Goal: Task Accomplishment & Management: Manage account settings

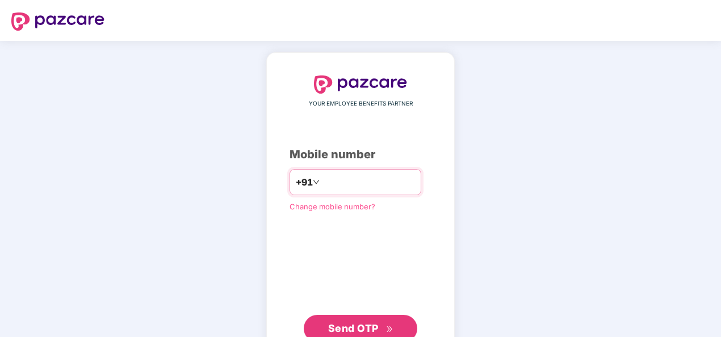
click at [322, 181] on input "**********" at bounding box center [368, 182] width 93 height 18
type input "**********"
click at [351, 326] on span "Send OTP" at bounding box center [353, 329] width 51 height 12
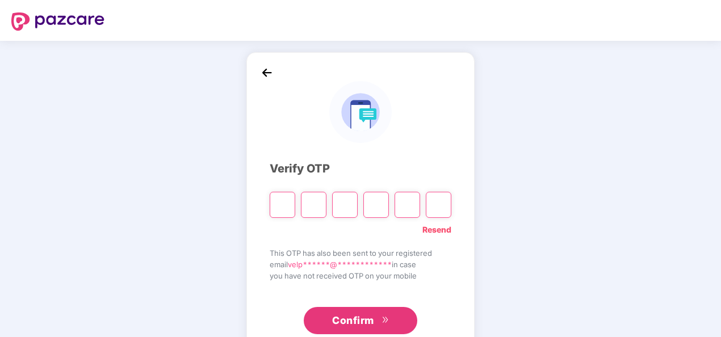
type input "*"
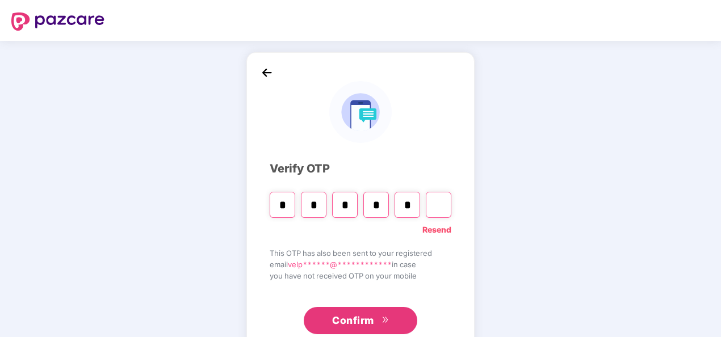
type input "*"
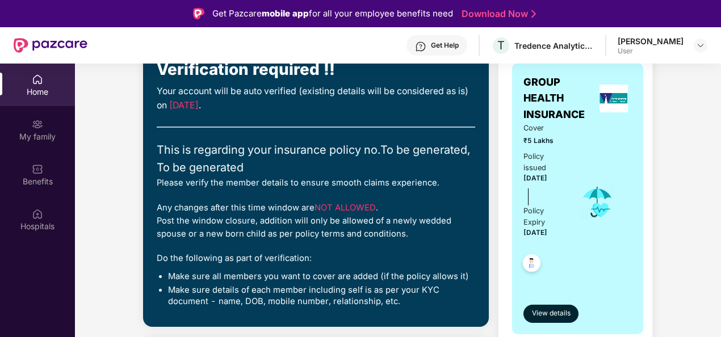
scroll to position [114, 0]
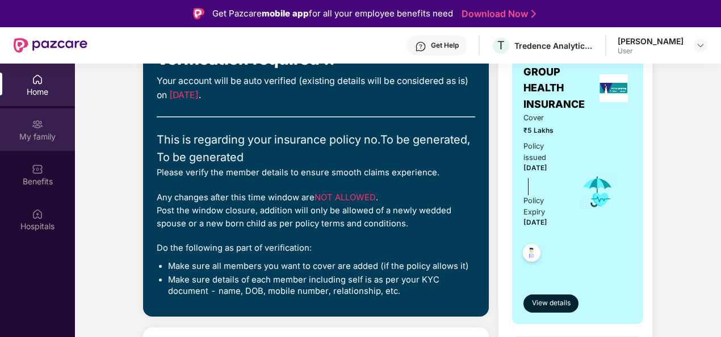
click at [37, 140] on div "My family" at bounding box center [37, 136] width 75 height 11
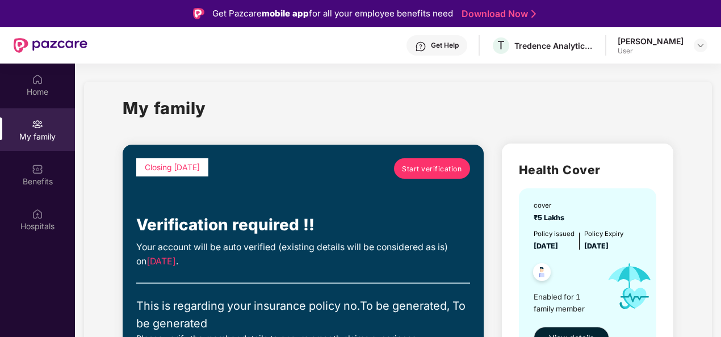
click at [420, 175] on link "Start verification" at bounding box center [432, 168] width 76 height 20
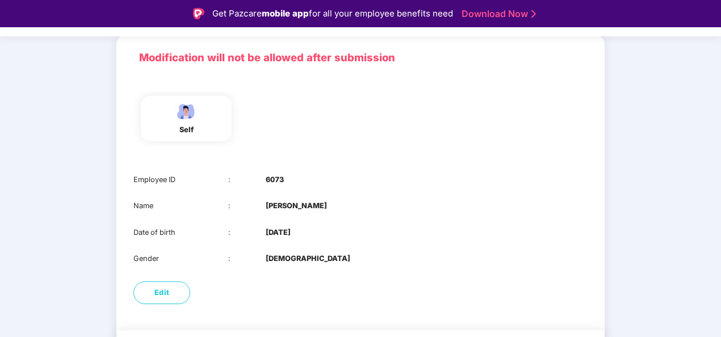
scroll to position [110, 0]
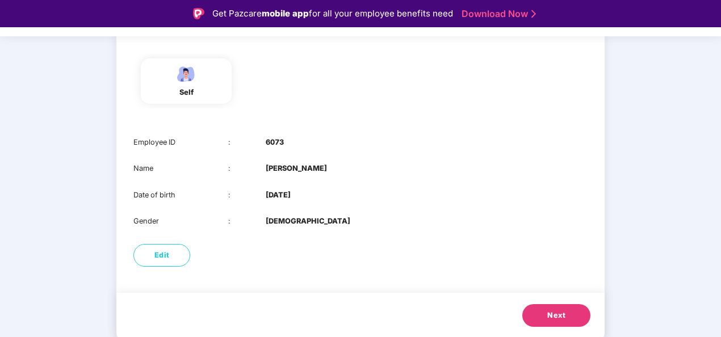
click at [552, 313] on span "Next" at bounding box center [556, 315] width 18 height 11
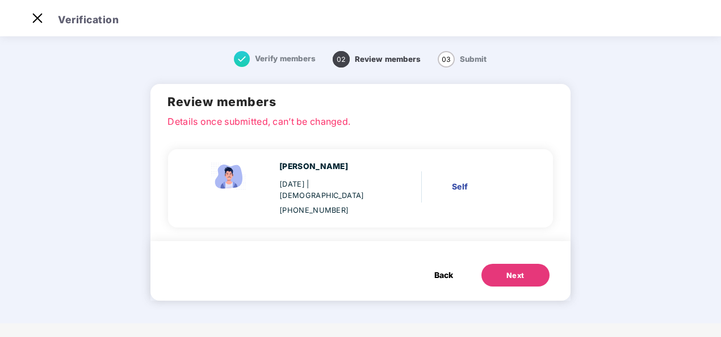
click at [360, 185] on div "20 May 1984 | Male" at bounding box center [330, 190] width 103 height 23
click at [491, 198] on div "R Velpandi 20 May 1984 | Male +919841832625 Self" at bounding box center [355, 189] width 352 height 56
click at [467, 184] on div "Self" at bounding box center [486, 187] width 68 height 12
click at [416, 185] on div "R Velpandi 20 May 1984 | Male +919841832625 Self" at bounding box center [355, 189] width 352 height 56
drag, startPoint x: 384, startPoint y: 170, endPoint x: 308, endPoint y: 165, distance: 76.2
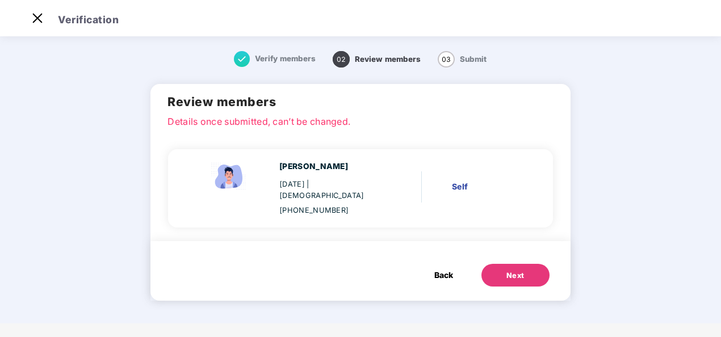
click at [375, 169] on div "R Velpandi 20 May 1984 | Male +919841832625" at bounding box center [295, 189] width 206 height 56
drag, startPoint x: 274, startPoint y: 163, endPoint x: 267, endPoint y: 164, distance: 6.3
click at [271, 163] on div "R Velpandi 20 May 1984 | Male +919841832625" at bounding box center [295, 189] width 206 height 56
click at [454, 181] on div "Self" at bounding box center [486, 187] width 68 height 12
click at [443, 269] on span "Back" at bounding box center [443, 275] width 19 height 12
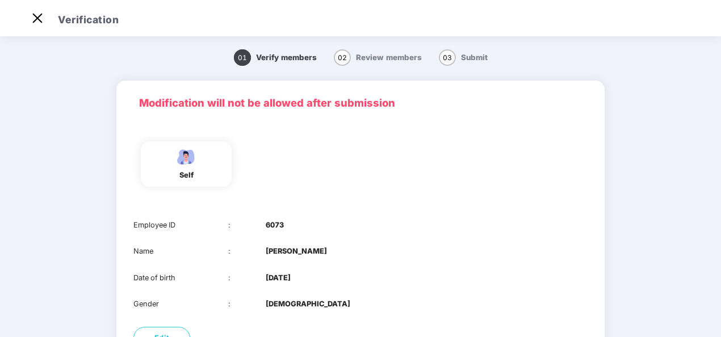
scroll to position [110, 0]
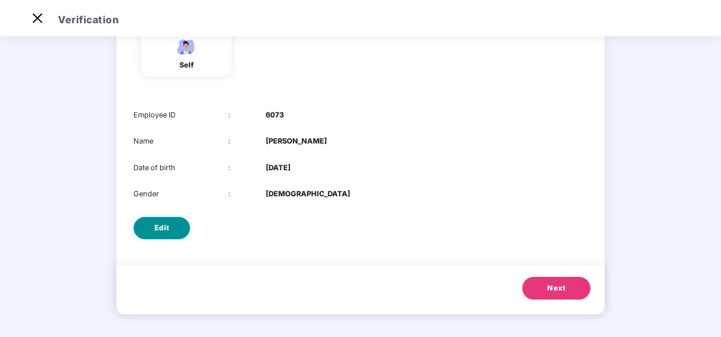
click at [170, 229] on button "Edit" at bounding box center [161, 228] width 57 height 23
select select "****"
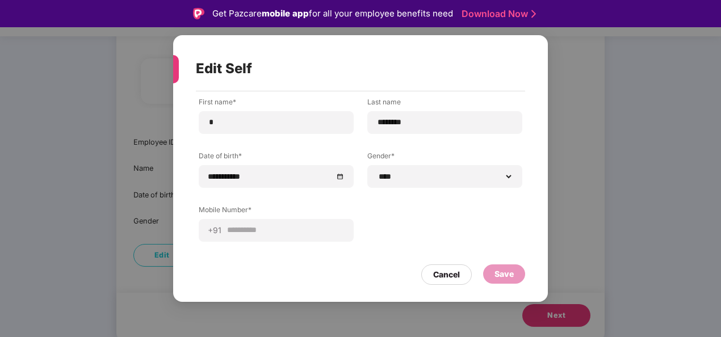
scroll to position [27, 0]
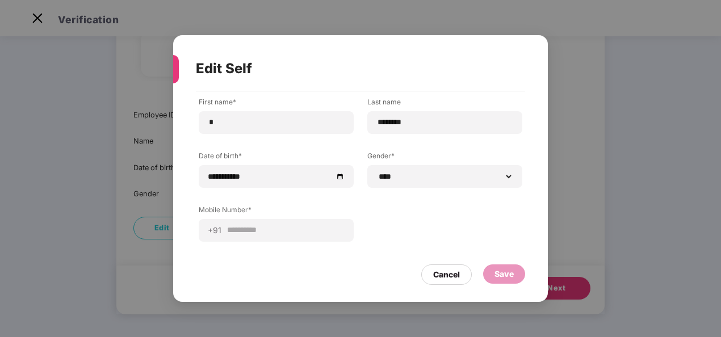
click at [513, 277] on div "Save" at bounding box center [504, 274] width 19 height 12
click at [454, 275] on div "Cancel" at bounding box center [446, 275] width 27 height 12
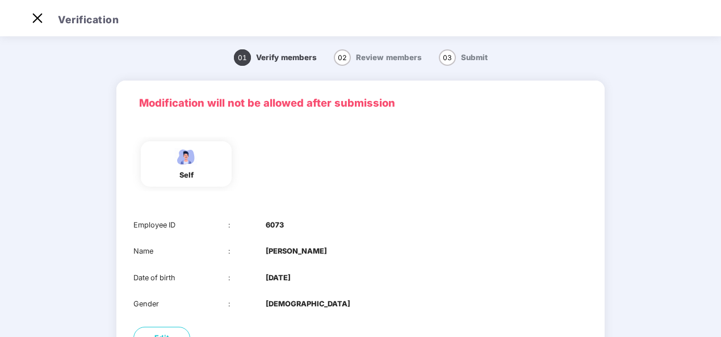
scroll to position [110, 0]
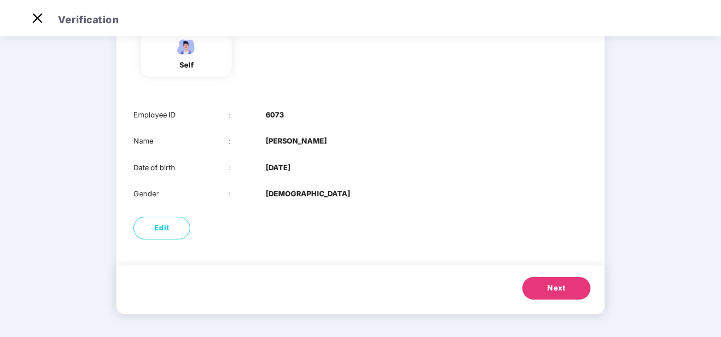
click at [566, 286] on button "Next" at bounding box center [556, 288] width 68 height 23
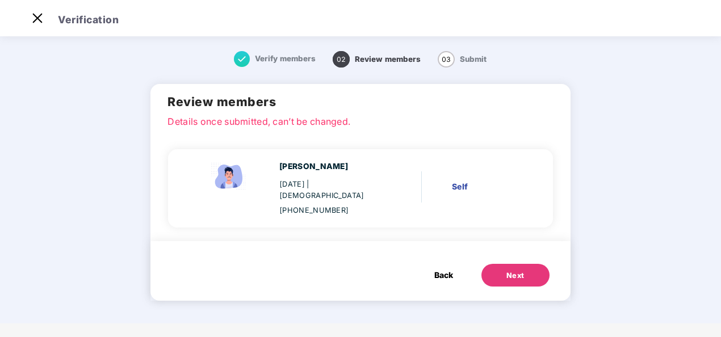
click at [326, 187] on div "20 May 1984 | Male" at bounding box center [330, 190] width 103 height 23
click at [458, 181] on div "Self" at bounding box center [486, 187] width 68 height 12
click at [455, 181] on div "Self" at bounding box center [486, 187] width 68 height 12
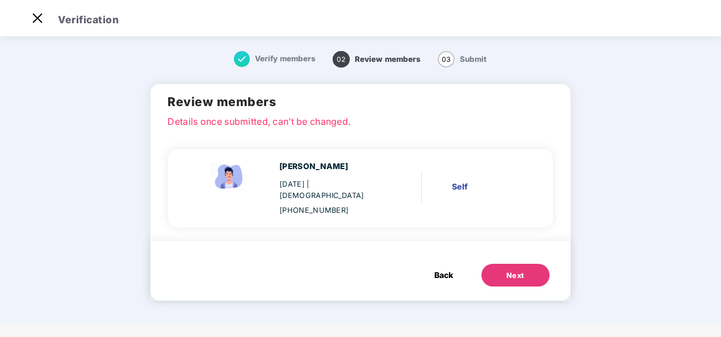
drag, startPoint x: 455, startPoint y: 180, endPoint x: 422, endPoint y: 195, distance: 36.1
click at [422, 195] on div "R Velpandi 20 May 1984 | Male +919841832625 Self" at bounding box center [355, 189] width 352 height 56
click at [424, 195] on div "R Velpandi 20 May 1984 | Male +919841832625 Self" at bounding box center [355, 189] width 352 height 56
drag, startPoint x: 426, startPoint y: 195, endPoint x: 454, endPoint y: 189, distance: 29.0
click at [430, 194] on div "R Velpandi 20 May 1984 | Male +919841832625 Self" at bounding box center [355, 189] width 352 height 56
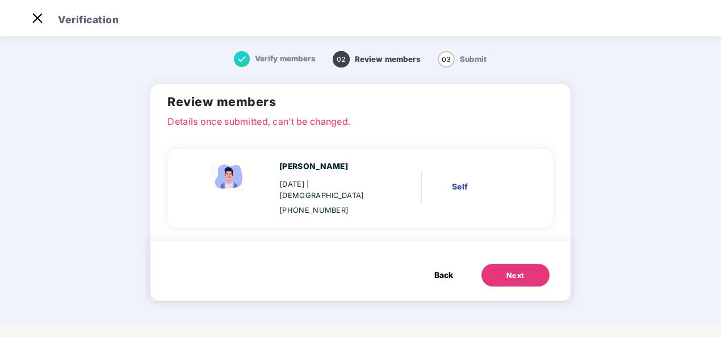
click at [458, 181] on div "Self" at bounding box center [486, 187] width 68 height 12
click at [470, 181] on div "Self" at bounding box center [486, 187] width 68 height 12
click at [468, 181] on div "Self" at bounding box center [486, 187] width 68 height 12
click at [460, 182] on div "Self" at bounding box center [486, 187] width 68 height 12
drag, startPoint x: 460, startPoint y: 182, endPoint x: 390, endPoint y: 236, distance: 88.7
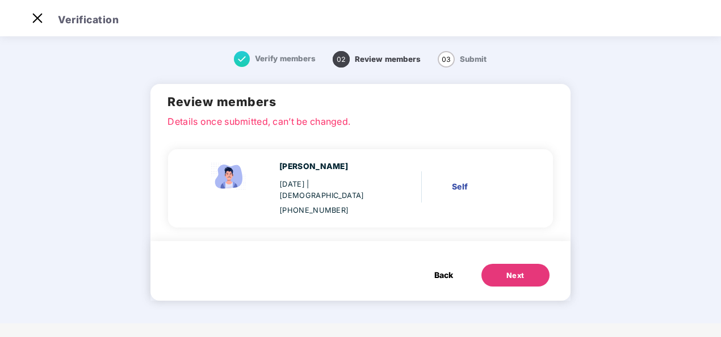
click at [390, 241] on div "Back Next" at bounding box center [360, 271] width 420 height 60
click at [309, 187] on div "20 May 1984 | Male" at bounding box center [330, 190] width 103 height 23
click at [223, 174] on img at bounding box center [229, 177] width 45 height 32
click at [261, 213] on div "R Velpandi 20 May 1984 | Male +919841832625 Self" at bounding box center [360, 188] width 384 height 78
click at [31, 12] on img at bounding box center [37, 18] width 18 height 18
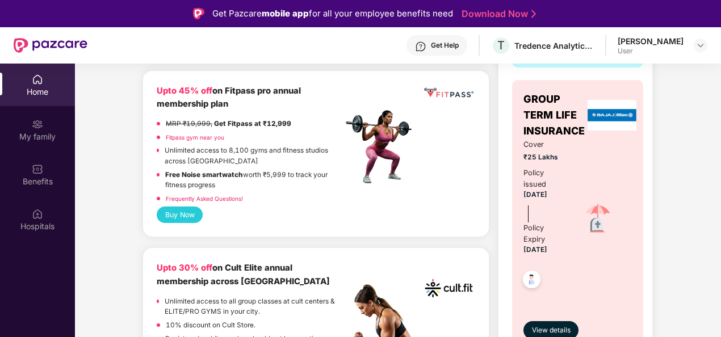
scroll to position [397, 0]
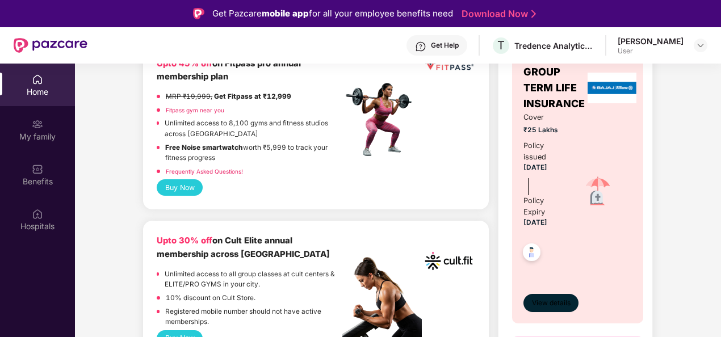
click at [563, 299] on span "View details" at bounding box center [551, 303] width 39 height 11
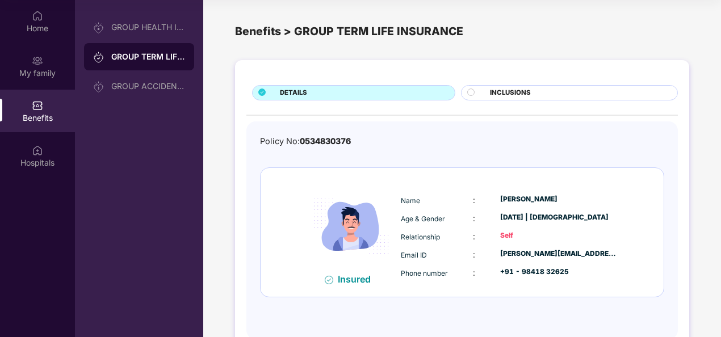
click at [521, 89] on span "INCLUSIONS" at bounding box center [510, 93] width 41 height 10
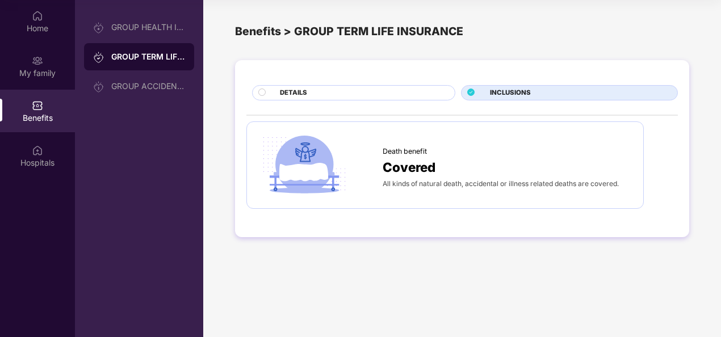
click at [344, 85] on div "DETAILS" at bounding box center [353, 92] width 203 height 15
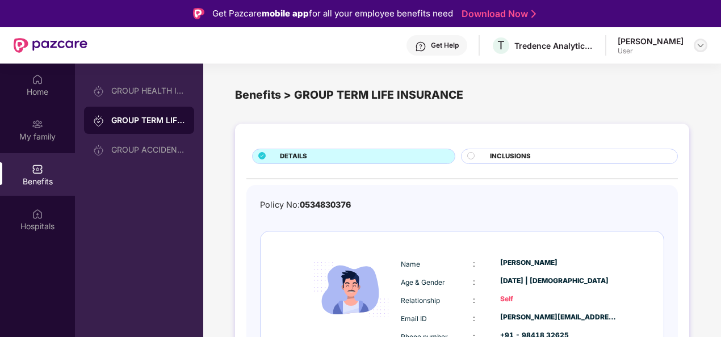
click at [698, 40] on div at bounding box center [701, 46] width 14 height 14
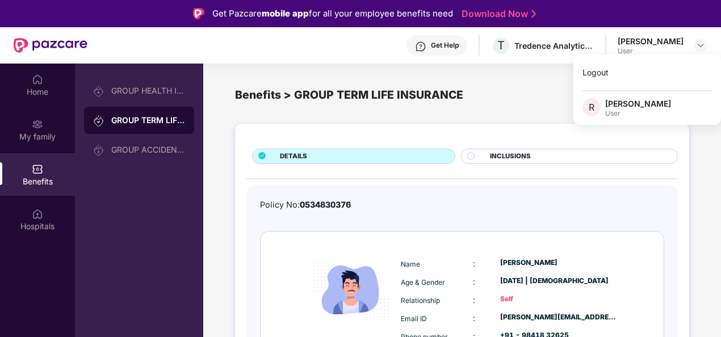
click at [486, 90] on div "Benefits > GROUP TERM LIFE INSURANCE" at bounding box center [462, 95] width 454 height 18
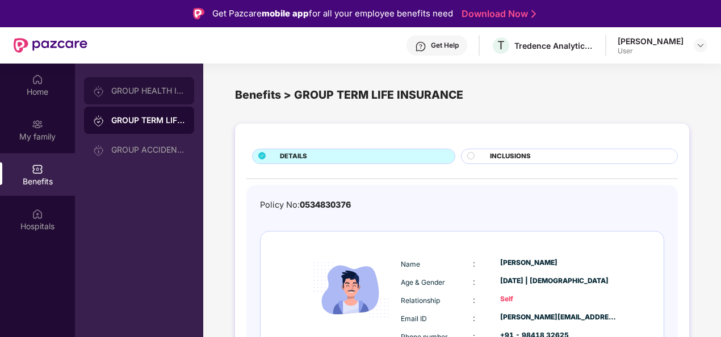
click at [125, 95] on div "GROUP HEALTH INSURANCE" at bounding box center [139, 90] width 110 height 27
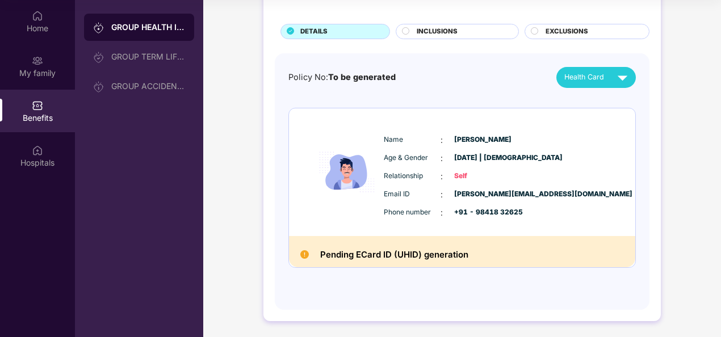
scroll to position [1, 0]
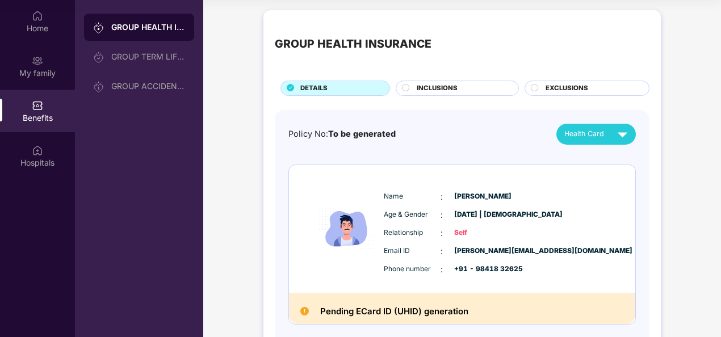
click at [451, 88] on span "INCLUSIONS" at bounding box center [437, 88] width 41 height 10
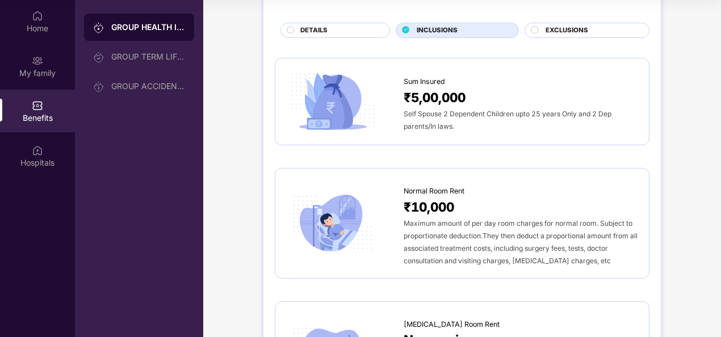
scroll to position [0, 0]
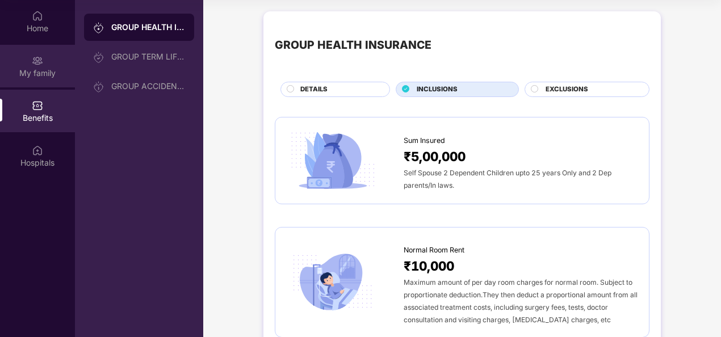
click at [40, 62] on img at bounding box center [37, 60] width 11 height 11
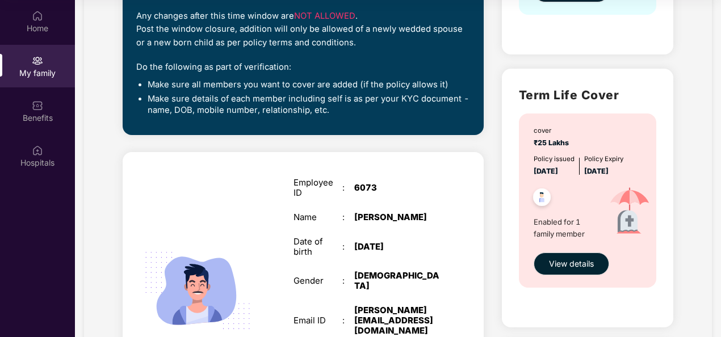
scroll to position [227, 0]
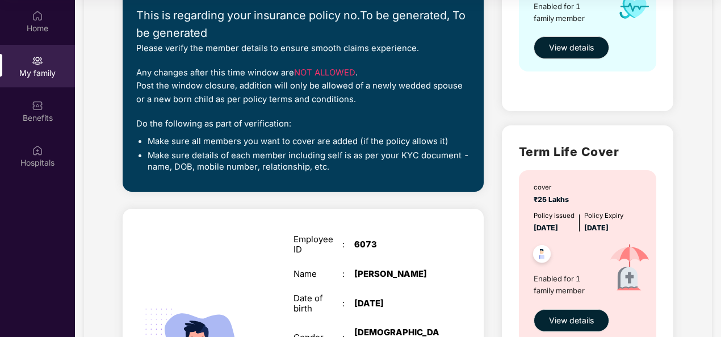
click at [323, 75] on span "NOT ALLOWED" at bounding box center [324, 73] width 61 height 10
click at [335, 68] on span "NOT ALLOWED" at bounding box center [324, 73] width 61 height 10
click at [310, 69] on span "NOT ALLOWED" at bounding box center [324, 73] width 61 height 10
click at [315, 66] on div "Any changes after this time window are NOT ALLOWED . Post the window closure, a…" at bounding box center [303, 86] width 334 height 40
click at [301, 68] on span "NOT ALLOWED" at bounding box center [324, 73] width 61 height 10
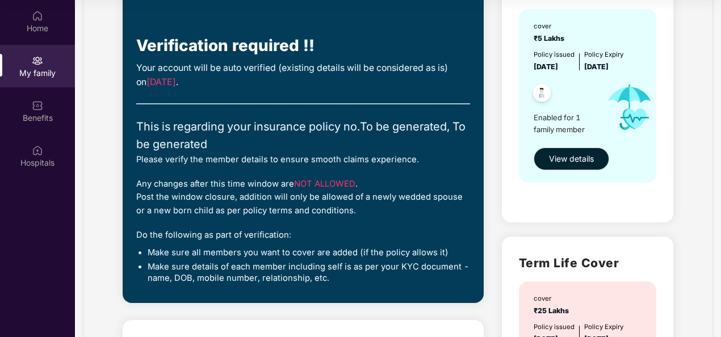
scroll to position [114, 0]
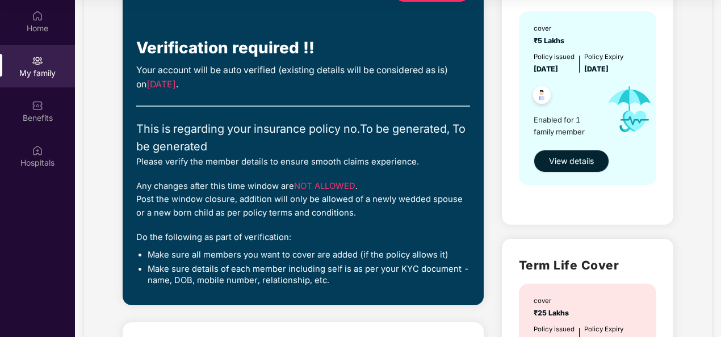
click at [325, 162] on div "Please verify the member details to ensure smooth claims experience." at bounding box center [303, 162] width 334 height 13
drag, startPoint x: 325, startPoint y: 162, endPoint x: 285, endPoint y: 156, distance: 40.2
click at [285, 156] on div "Please verify the member details to ensure smooth claims experience." at bounding box center [303, 162] width 334 height 13
click at [176, 90] on span "[DATE]" at bounding box center [161, 84] width 30 height 11
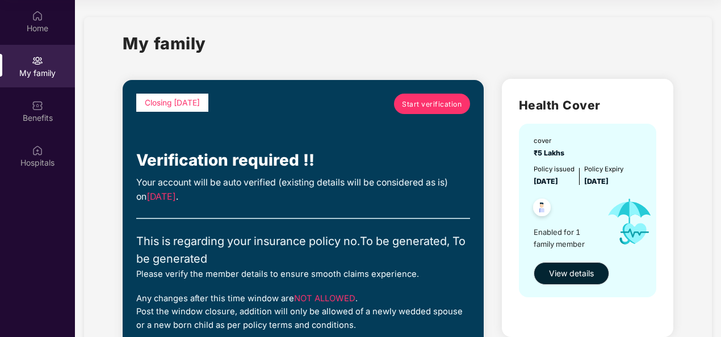
scroll to position [0, 0]
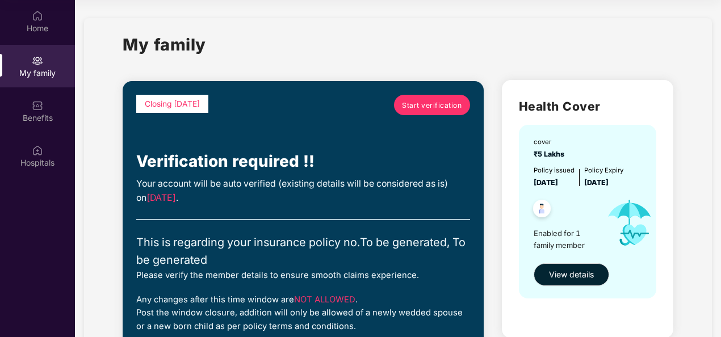
click at [429, 106] on span "Start verification" at bounding box center [432, 105] width 60 height 11
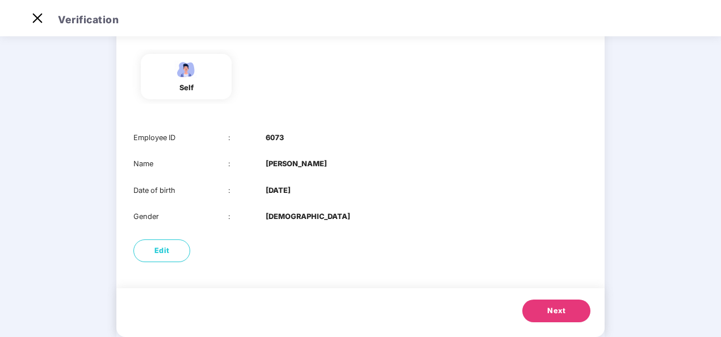
scroll to position [110, 0]
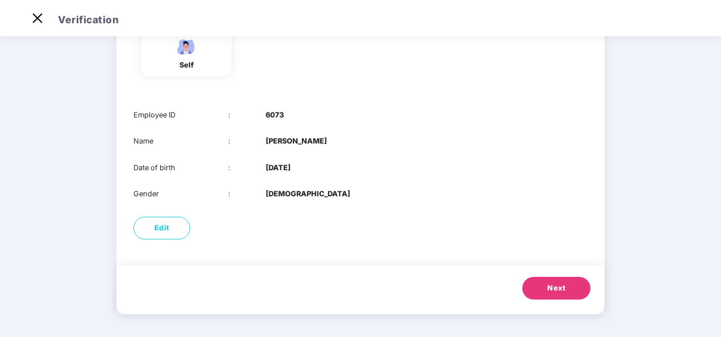
click at [546, 287] on button "Next" at bounding box center [556, 288] width 68 height 23
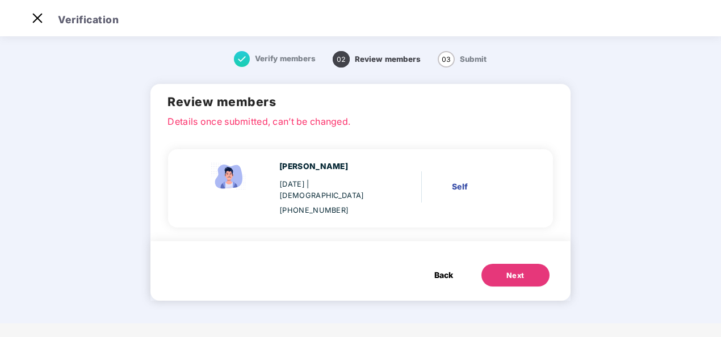
click at [254, 118] on p "Details once submitted, can’t be changed." at bounding box center [360, 120] width 386 height 10
drag, startPoint x: 345, startPoint y: 134, endPoint x: 238, endPoint y: 131, distance: 107.4
click at [344, 134] on div "R Velpandi 20 May 1984 | Male +919841832625 Self" at bounding box center [360, 187] width 384 height 108
click at [459, 181] on div "Self" at bounding box center [486, 187] width 68 height 12
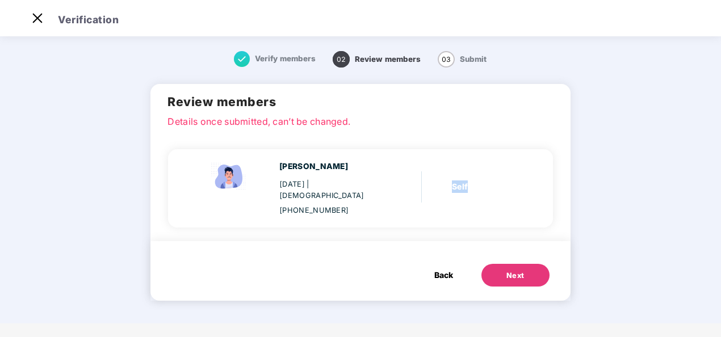
click at [459, 181] on div "Self" at bounding box center [486, 187] width 68 height 12
click at [357, 205] on div "[PHONE_NUMBER]" at bounding box center [330, 210] width 103 height 11
drag, startPoint x: 325, startPoint y: 200, endPoint x: 302, endPoint y: 198, distance: 22.8
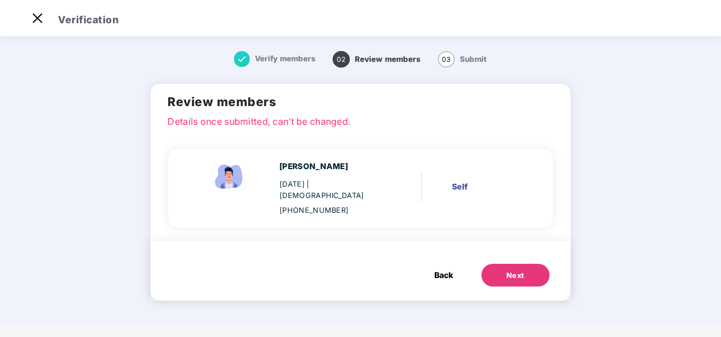
click at [324, 205] on div "[PHONE_NUMBER]" at bounding box center [330, 210] width 103 height 11
click at [301, 205] on div "[PHONE_NUMBER]" at bounding box center [330, 210] width 103 height 11
drag, startPoint x: 301, startPoint y: 198, endPoint x: 294, endPoint y: 195, distance: 7.7
click at [294, 205] on div "[PHONE_NUMBER]" at bounding box center [330, 210] width 103 height 11
click at [310, 184] on div "20 May 1984 | Male" at bounding box center [330, 190] width 103 height 23
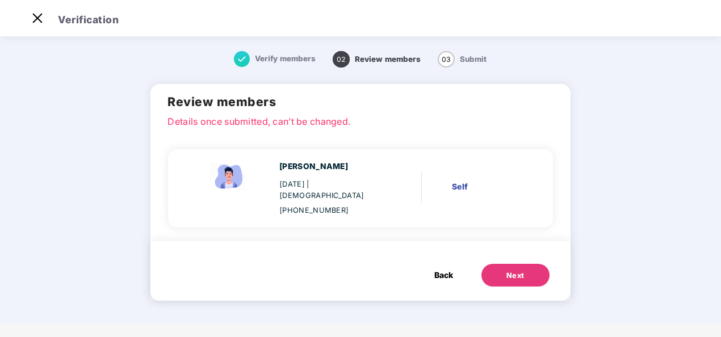
drag, startPoint x: 310, startPoint y: 184, endPoint x: 317, endPoint y: 174, distance: 12.3
click at [317, 174] on div "R Velpandi 20 May 1984 | Male +919841832625" at bounding box center [330, 189] width 103 height 56
click at [248, 245] on div "Back Next" at bounding box center [360, 271] width 420 height 60
click at [464, 181] on div "Self" at bounding box center [486, 187] width 68 height 12
click at [454, 183] on div "Self" at bounding box center [486, 187] width 68 height 12
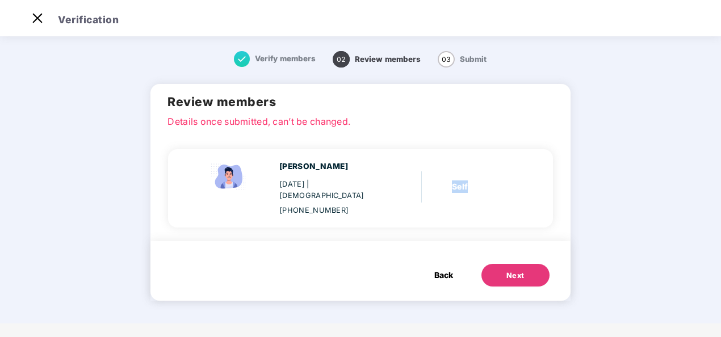
click at [454, 183] on div "Self" at bounding box center [486, 187] width 68 height 12
drag, startPoint x: 454, startPoint y: 183, endPoint x: 325, endPoint y: 193, distance: 129.2
click at [325, 193] on div "R Velpandi 20 May 1984 | Male +919841832625" at bounding box center [330, 189] width 103 height 56
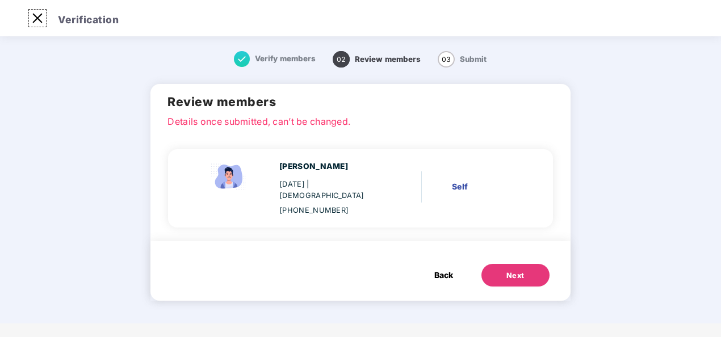
click at [41, 18] on img at bounding box center [37, 18] width 18 height 18
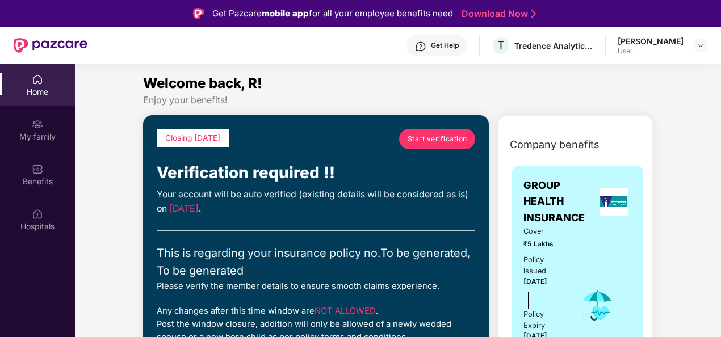
click at [28, 87] on div "Home" at bounding box center [37, 91] width 75 height 11
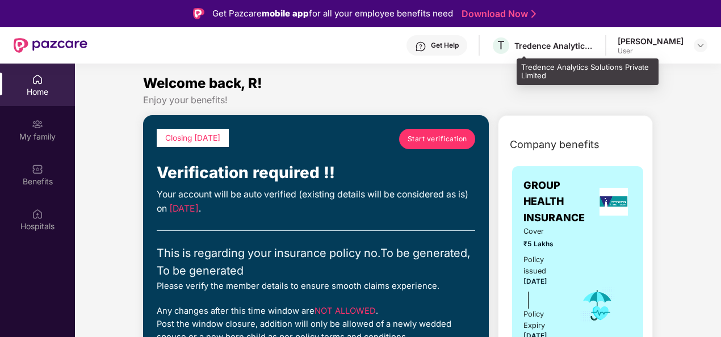
click at [594, 50] on div "Tredence Analytics Solutions Private Limited" at bounding box center [553, 45] width 79 height 11
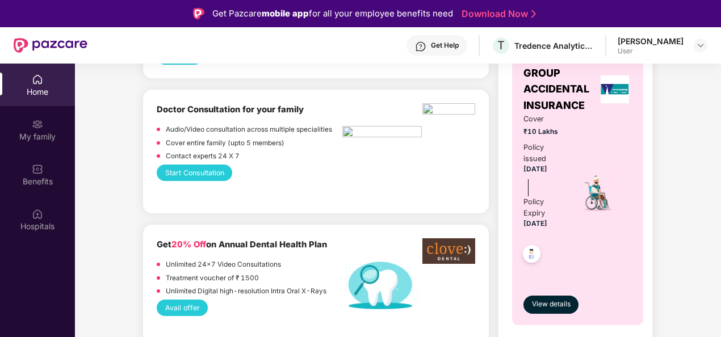
scroll to position [908, 0]
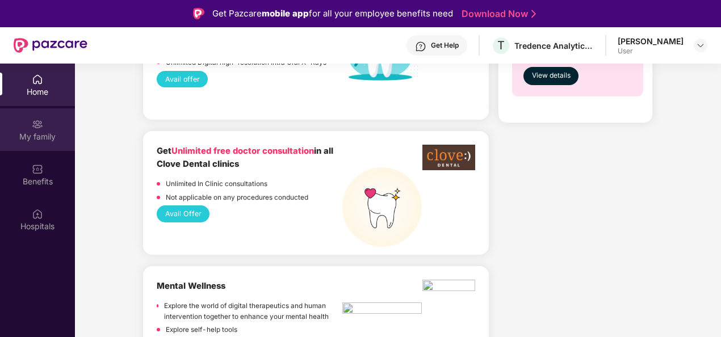
click at [44, 133] on div "My family" at bounding box center [37, 136] width 75 height 11
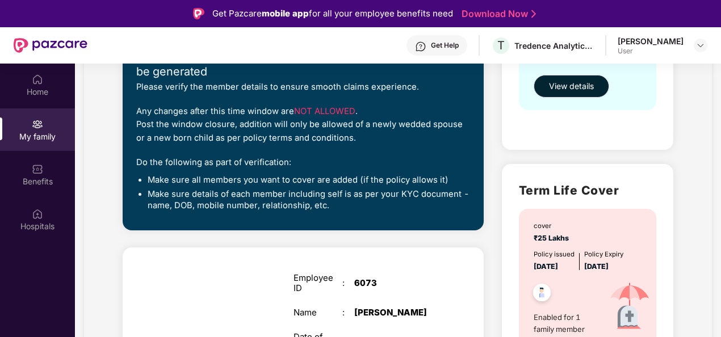
scroll to position [0, 0]
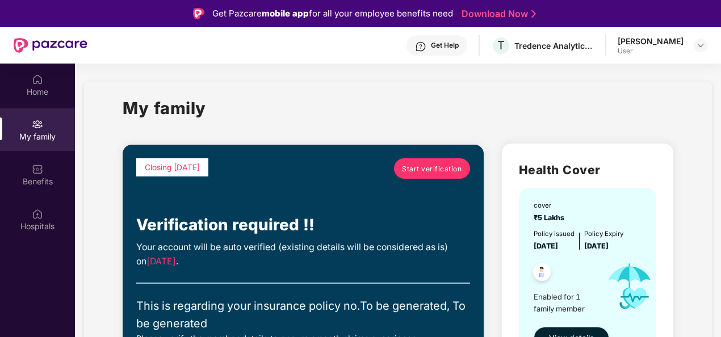
click at [459, 41] on div "Get Help" at bounding box center [445, 45] width 28 height 9
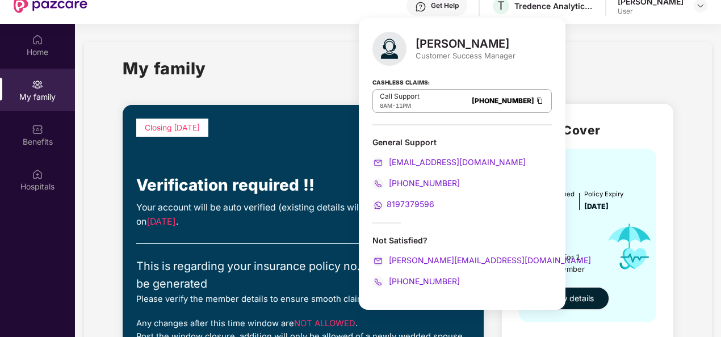
scroll to position [57, 0]
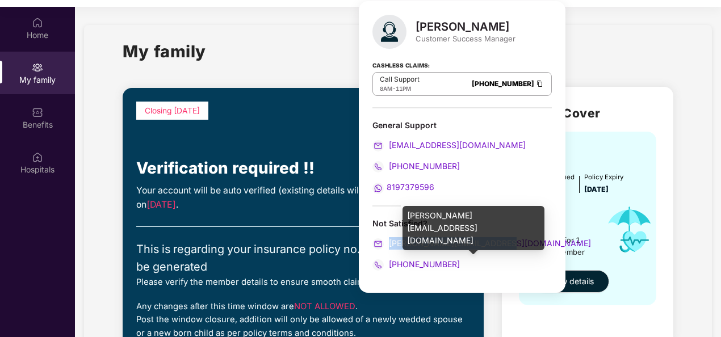
drag, startPoint x: 505, startPoint y: 242, endPoint x: 390, endPoint y: 237, distance: 115.4
click at [390, 237] on div "ronak.majalkar@pazcare.com" at bounding box center [461, 243] width 179 height 12
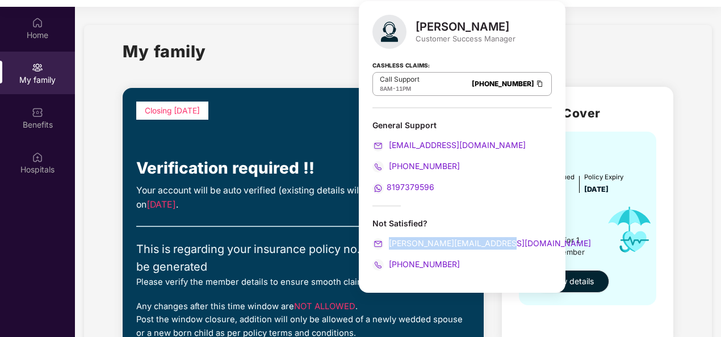
copy span "ronak.majalkar@pazcare.com"
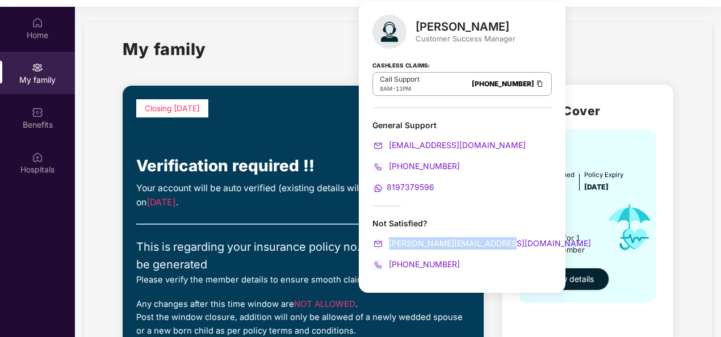
scroll to position [0, 0]
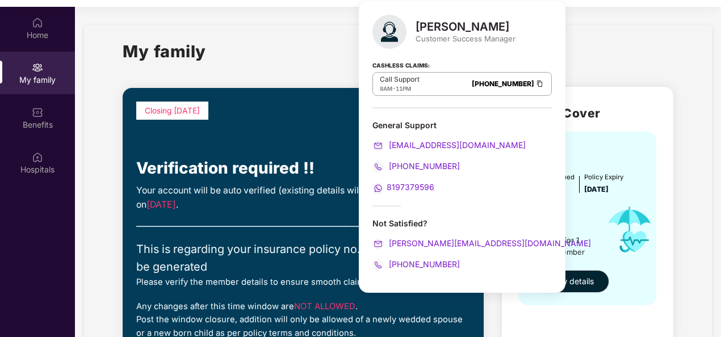
click at [286, 47] on div "My family" at bounding box center [398, 58] width 551 height 39
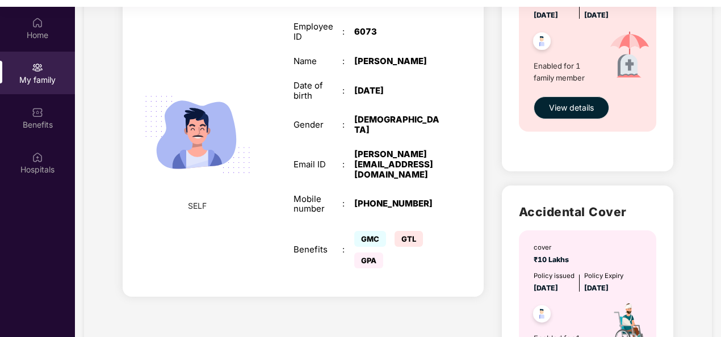
scroll to position [454, 0]
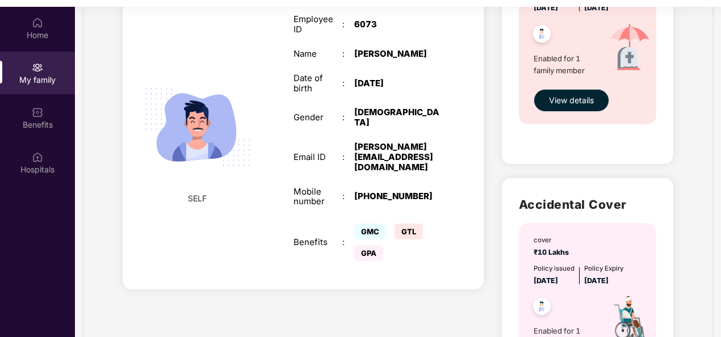
click at [225, 136] on img at bounding box center [197, 127] width 131 height 131
click at [196, 179] on img at bounding box center [197, 127] width 131 height 131
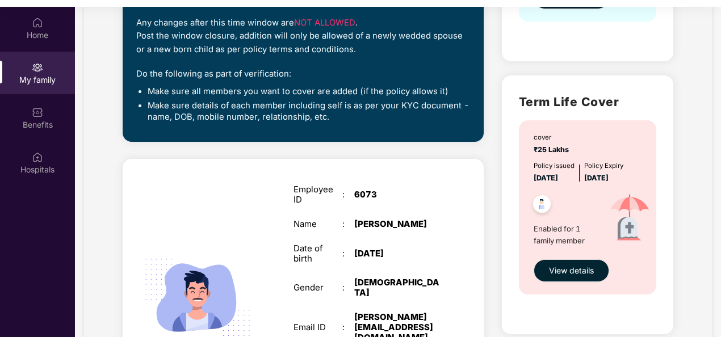
scroll to position [0, 0]
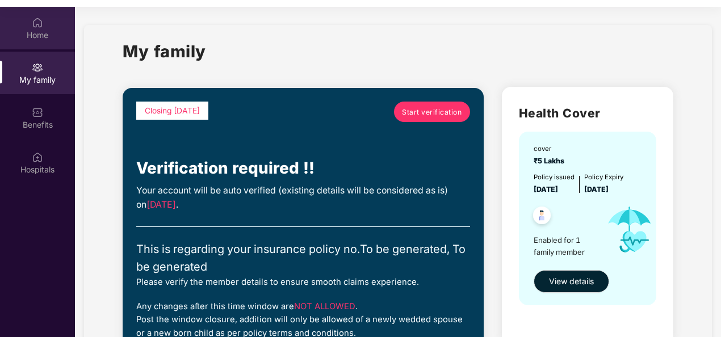
click at [34, 25] on img at bounding box center [37, 22] width 11 height 11
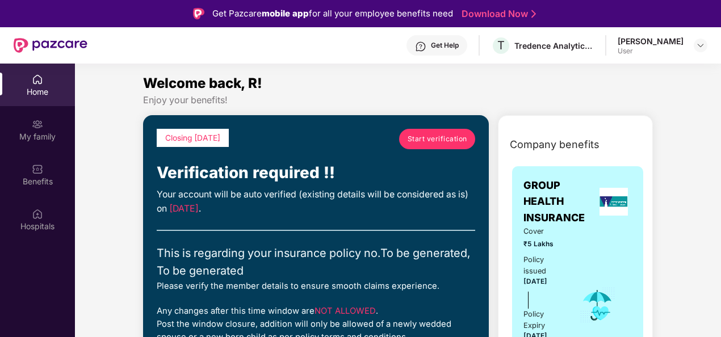
click at [454, 43] on div "Get Help" at bounding box center [437, 45] width 61 height 20
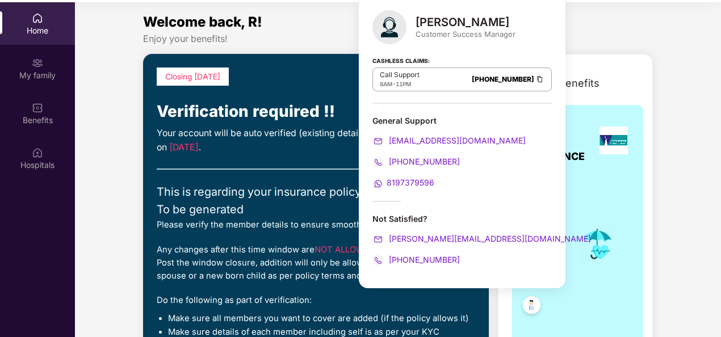
scroll to position [64, 0]
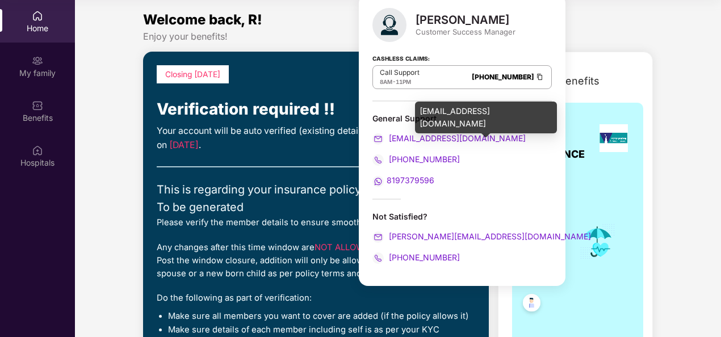
click at [439, 136] on span "support@pazcare.com" at bounding box center [456, 138] width 139 height 10
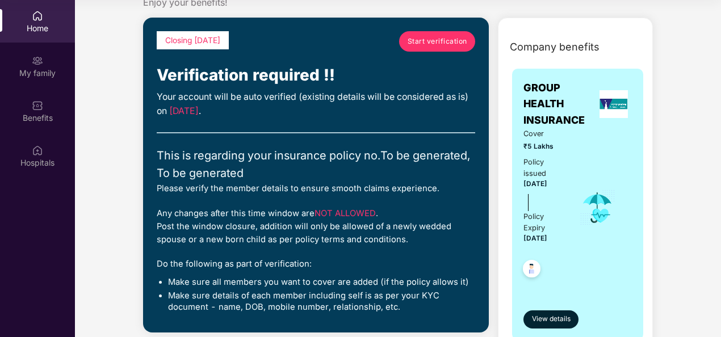
scroll to position [0, 0]
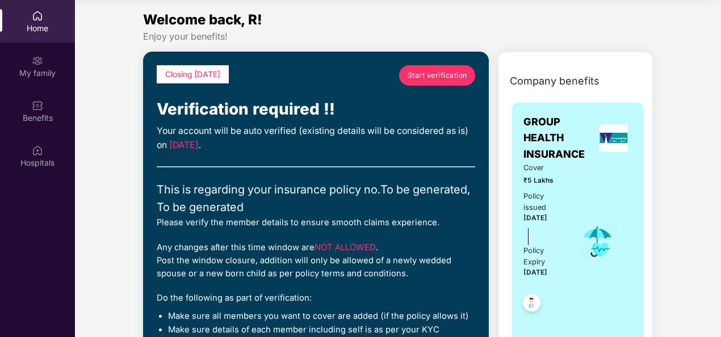
click at [562, 81] on span "Company benefits" at bounding box center [555, 81] width 90 height 16
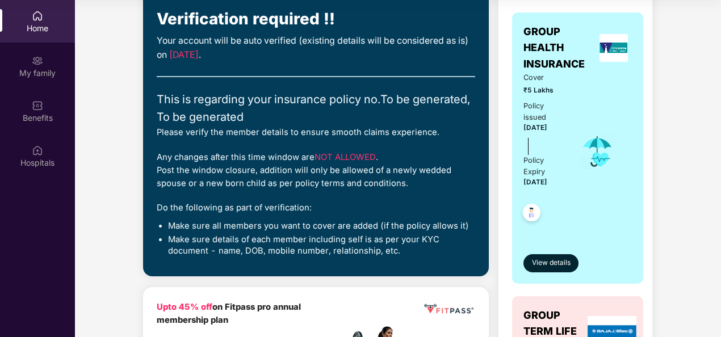
scroll to position [114, 0]
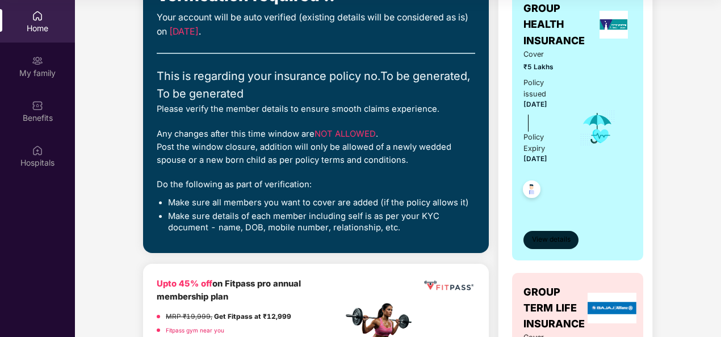
click at [567, 238] on span "View details" at bounding box center [551, 239] width 39 height 11
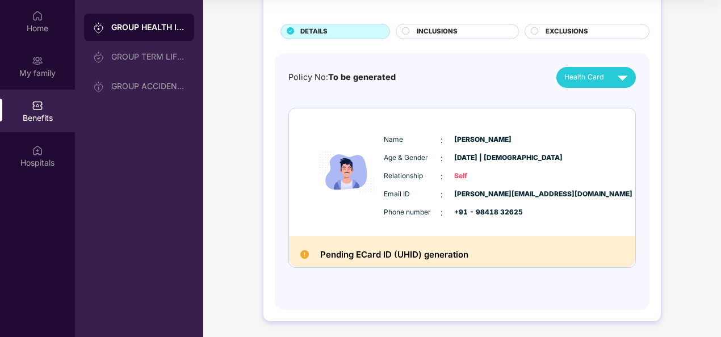
scroll to position [58, 0]
click at [622, 76] on img at bounding box center [623, 78] width 20 height 20
click at [590, 104] on div "[PERSON_NAME]" at bounding box center [599, 103] width 74 height 12
click at [351, 251] on h2 "Pending ECard ID (UHID) generation" at bounding box center [394, 255] width 148 height 15
drag, startPoint x: 443, startPoint y: 256, endPoint x: 480, endPoint y: 224, distance: 48.7
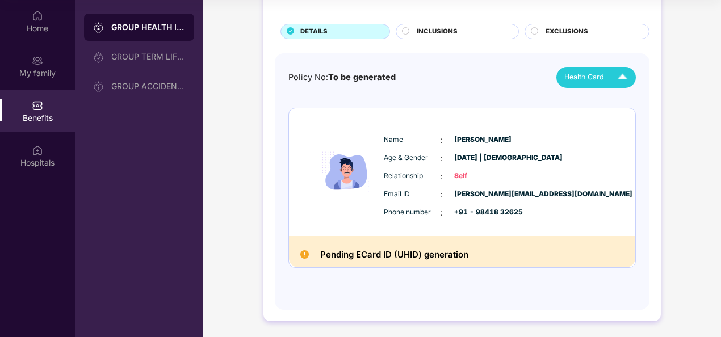
click at [443, 256] on h2 "Pending ECard ID (UHID) generation" at bounding box center [394, 255] width 148 height 15
click at [480, 222] on div "Name : R Velpandi Age & Gender : 20 May 1984 | Male Relationship : Self Email I…" at bounding box center [496, 176] width 231 height 97
click at [479, 204] on div "Email ID : velpandi.r@tredence.com Phone number : +91 - 98418 32625" at bounding box center [496, 204] width 231 height 31
click at [478, 195] on span "[PERSON_NAME][EMAIL_ADDRESS][DOMAIN_NAME]" at bounding box center [482, 194] width 57 height 11
click at [591, 189] on div "Email ID : velpandi.r@tredence.com" at bounding box center [496, 195] width 225 height 12
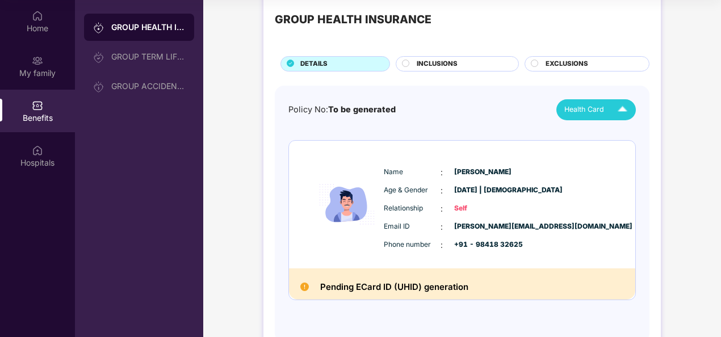
scroll to position [0, 0]
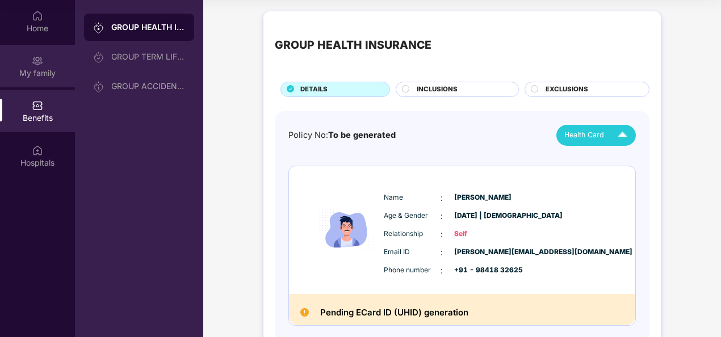
click at [40, 64] on img at bounding box center [37, 60] width 11 height 11
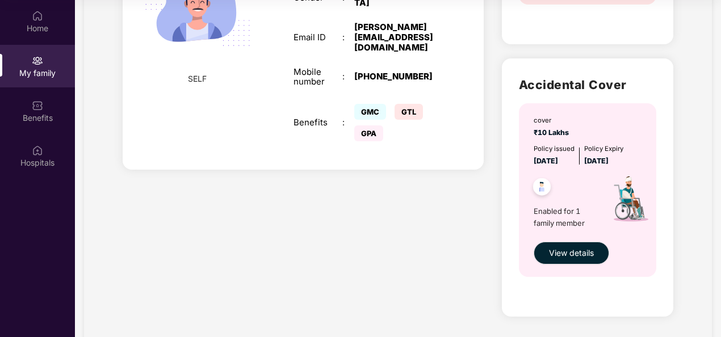
scroll to position [593, 0]
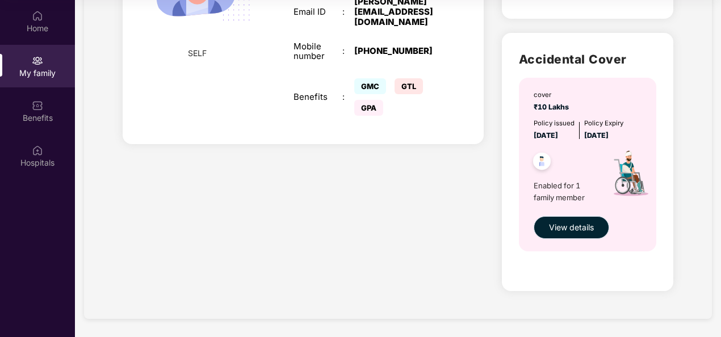
drag, startPoint x: 569, startPoint y: 231, endPoint x: 487, endPoint y: 238, distance: 82.1
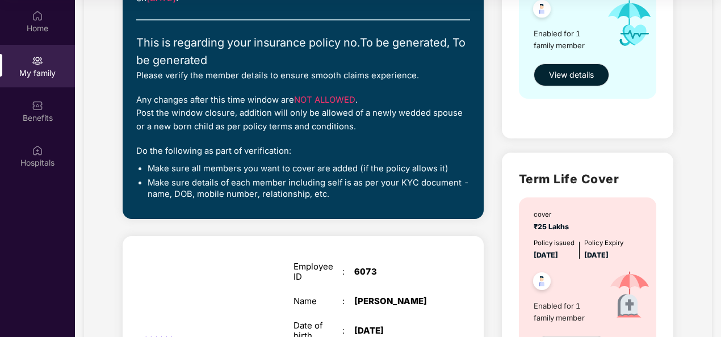
scroll to position [195, 0]
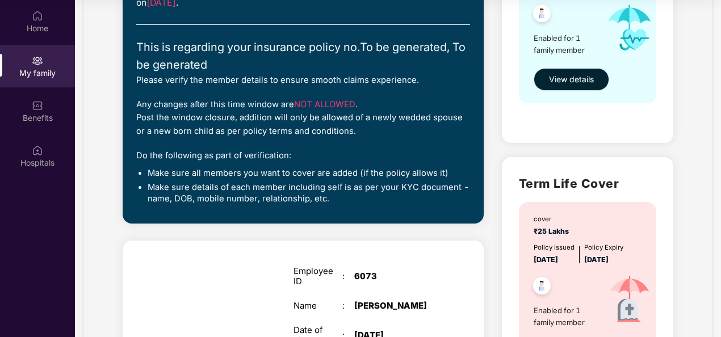
click at [578, 86] on span "View details" at bounding box center [571, 79] width 45 height 12
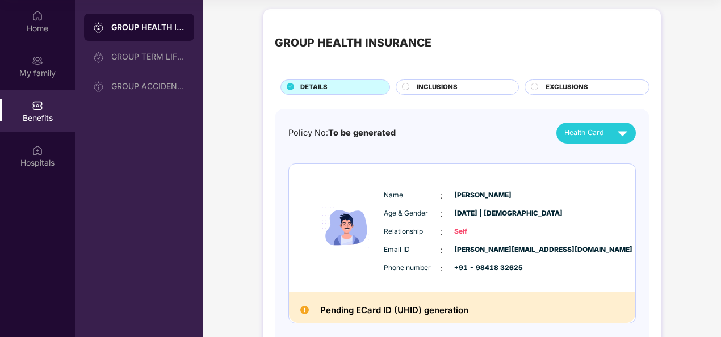
scroll to position [0, 0]
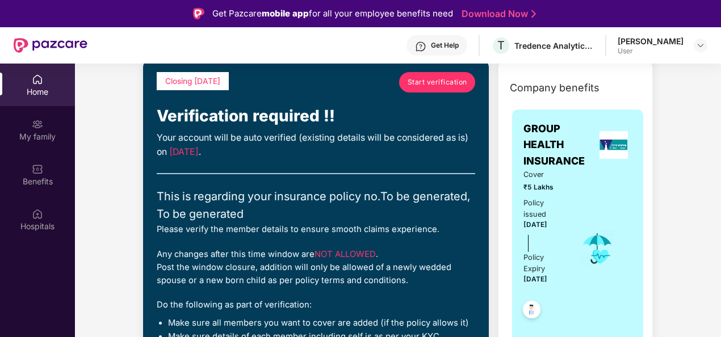
scroll to position [114, 0]
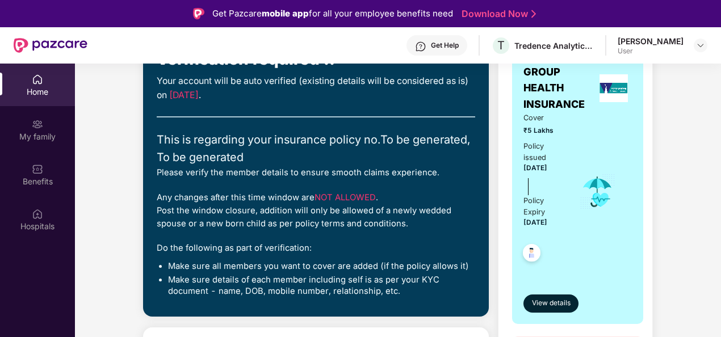
click at [340, 194] on span "NOT ALLOWED" at bounding box center [345, 197] width 61 height 10
drag, startPoint x: 323, startPoint y: 195, endPoint x: 292, endPoint y: 196, distance: 30.7
click at [319, 195] on span "NOT ALLOWED" at bounding box center [345, 197] width 61 height 10
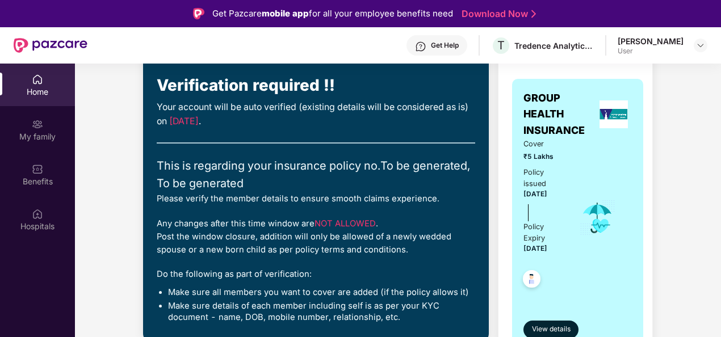
scroll to position [0, 0]
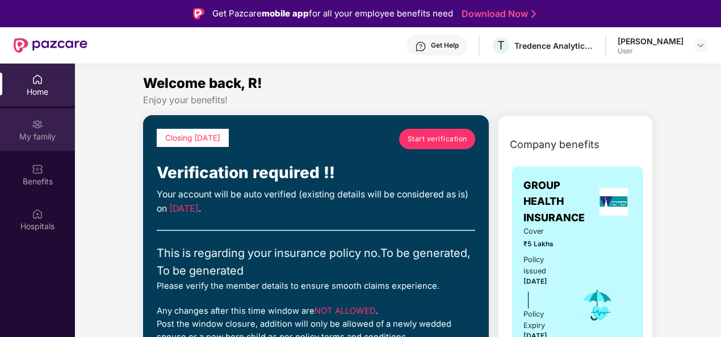
click at [36, 120] on img at bounding box center [37, 124] width 11 height 11
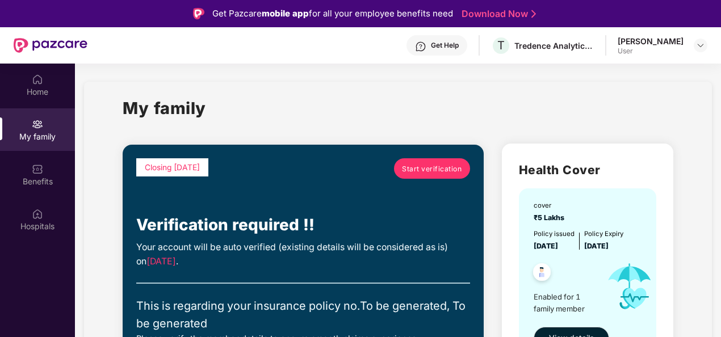
click at [401, 182] on div "Start verification" at bounding box center [414, 174] width 111 height 32
click at [417, 166] on span "Start verification" at bounding box center [432, 169] width 60 height 11
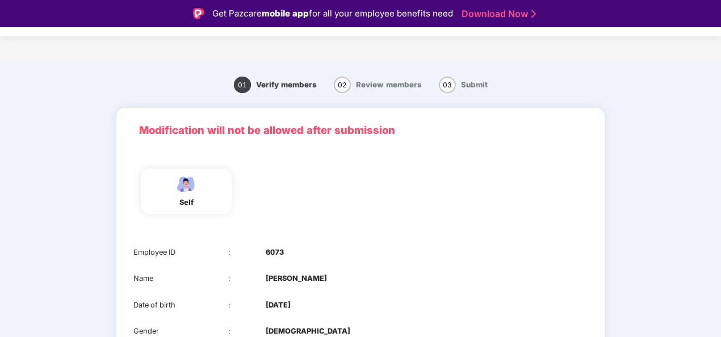
scroll to position [110, 0]
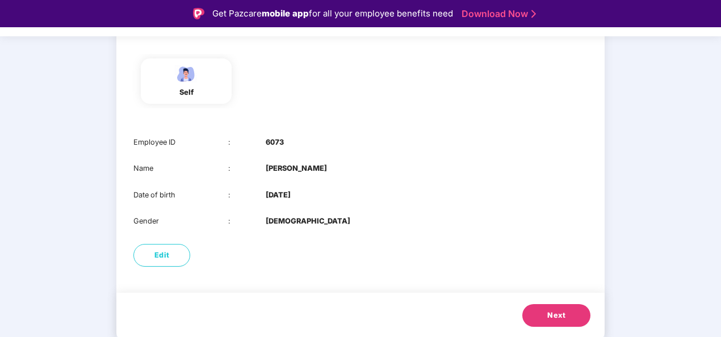
click at [207, 82] on div "self" at bounding box center [186, 80] width 91 height 45
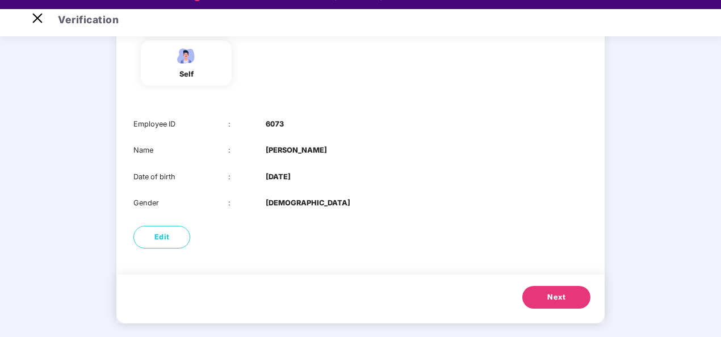
scroll to position [27, 0]
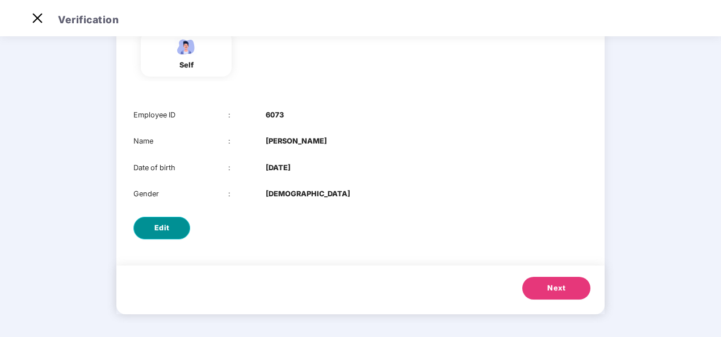
click at [171, 227] on button "Edit" at bounding box center [161, 228] width 57 height 23
select select "****"
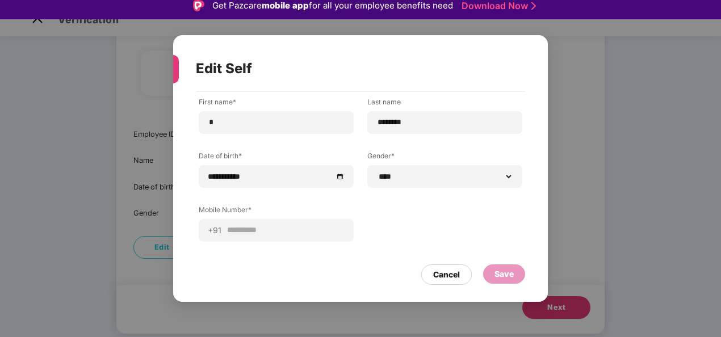
scroll to position [0, 0]
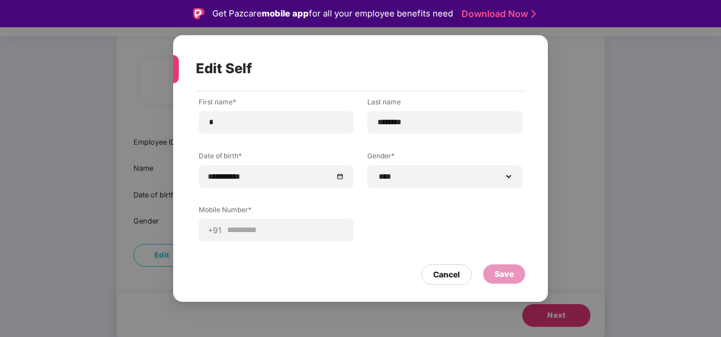
click at [450, 273] on div "Cancel" at bounding box center [446, 275] width 27 height 12
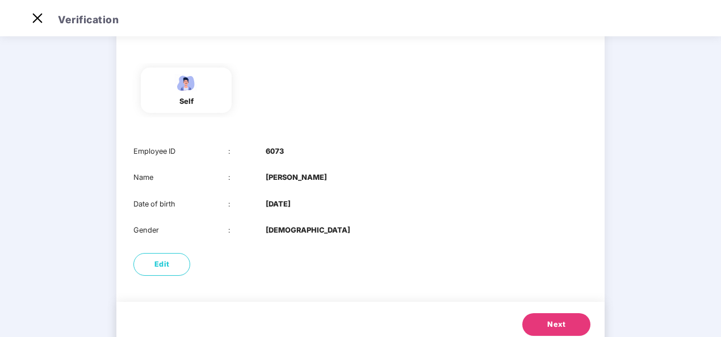
scroll to position [110, 0]
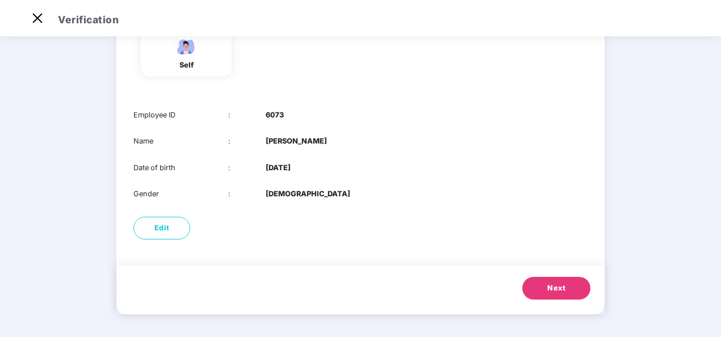
click at [556, 291] on span "Next" at bounding box center [556, 288] width 18 height 11
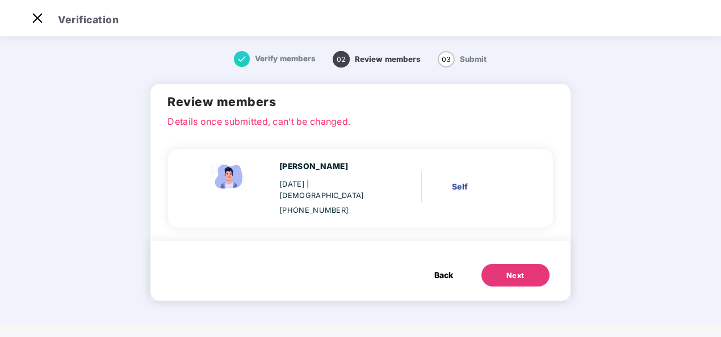
scroll to position [0, 0]
click at [384, 181] on div "R Velpandi 20 May 1984 | Male +919841832625" at bounding box center [295, 189] width 206 height 56
click at [315, 173] on div "[PERSON_NAME]" at bounding box center [330, 167] width 103 height 12
click at [541, 264] on button "Next" at bounding box center [515, 275] width 68 height 23
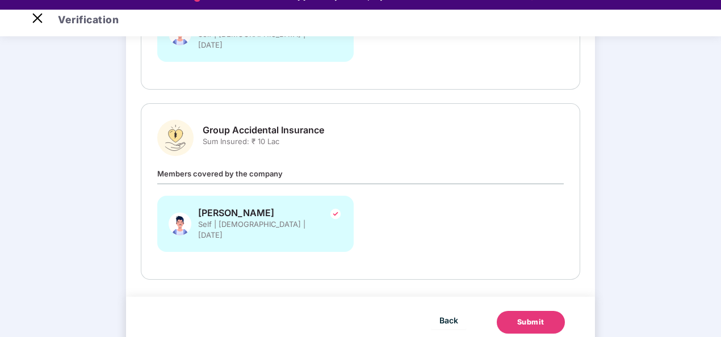
scroll to position [27, 0]
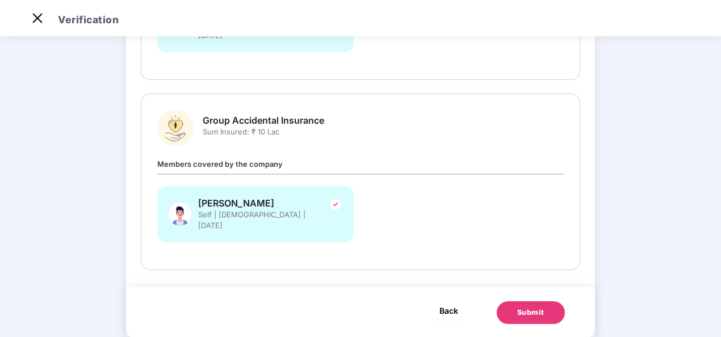
click at [449, 304] on span "Back" at bounding box center [448, 311] width 19 height 14
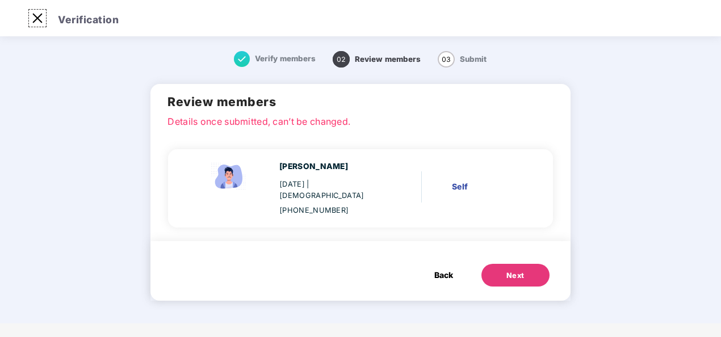
click at [35, 19] on img at bounding box center [37, 18] width 18 height 18
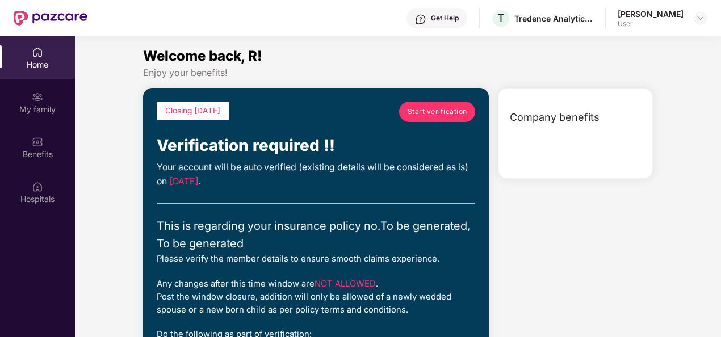
scroll to position [64, 0]
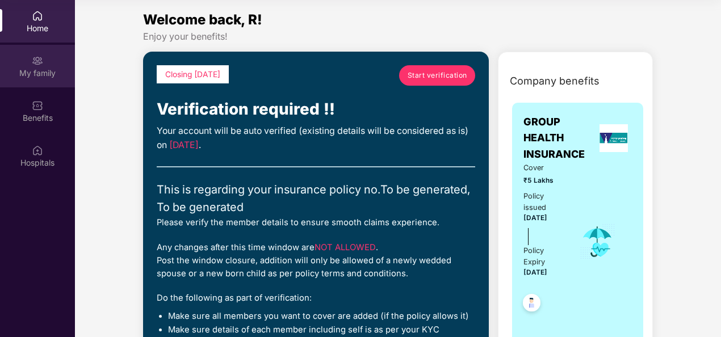
click at [40, 71] on div "My family" at bounding box center [37, 73] width 75 height 11
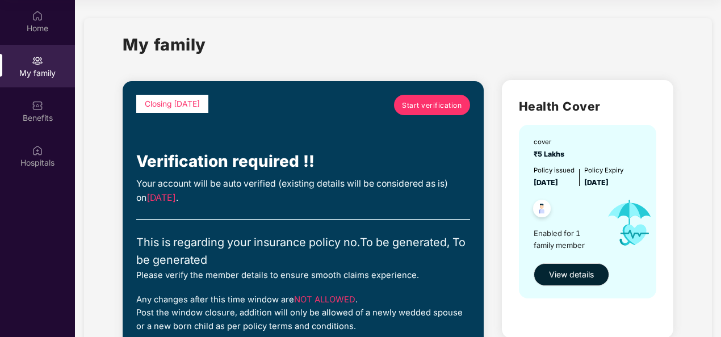
click at [542, 208] on img at bounding box center [542, 210] width 28 height 28
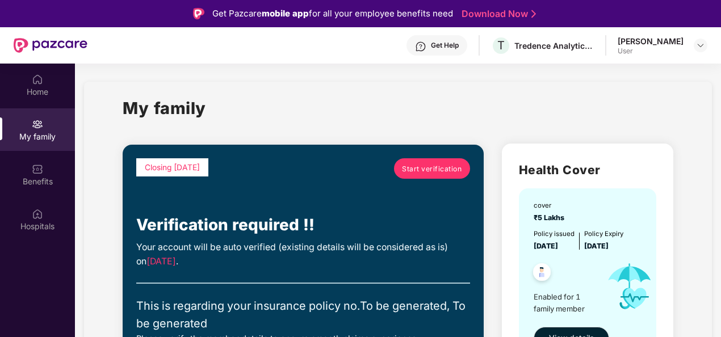
click at [517, 14] on link "Download Now" at bounding box center [497, 14] width 71 height 12
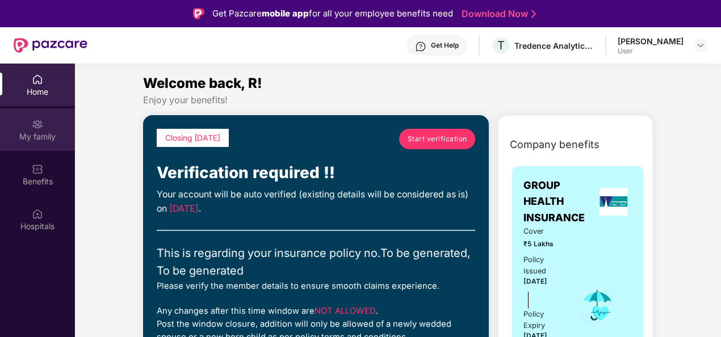
click at [40, 127] on img at bounding box center [37, 124] width 11 height 11
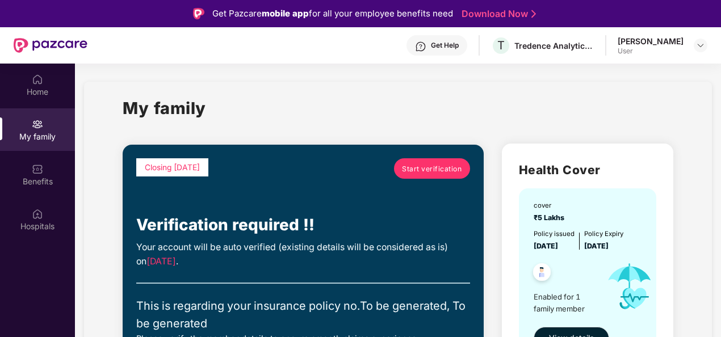
click at [435, 167] on span "Start verification" at bounding box center [432, 169] width 60 height 11
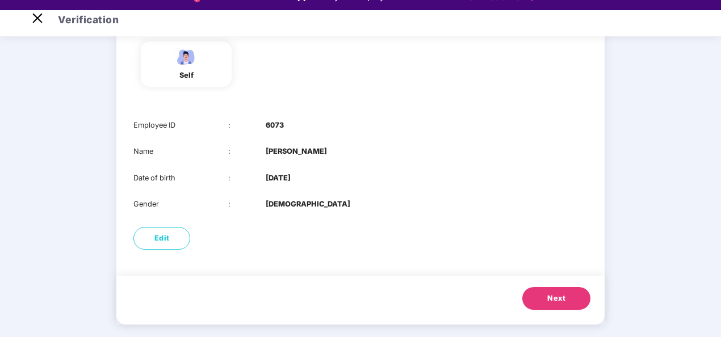
scroll to position [27, 0]
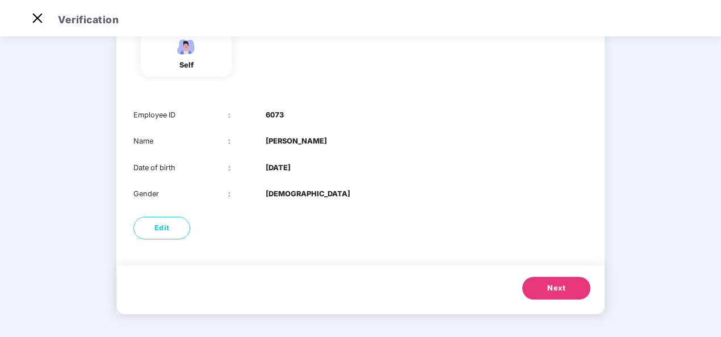
click at [278, 221] on div "Edit" at bounding box center [360, 228] width 488 height 34
click at [361, 232] on div "Edit" at bounding box center [360, 228] width 488 height 34
click at [482, 142] on div "Name : [PERSON_NAME]" at bounding box center [360, 141] width 454 height 11
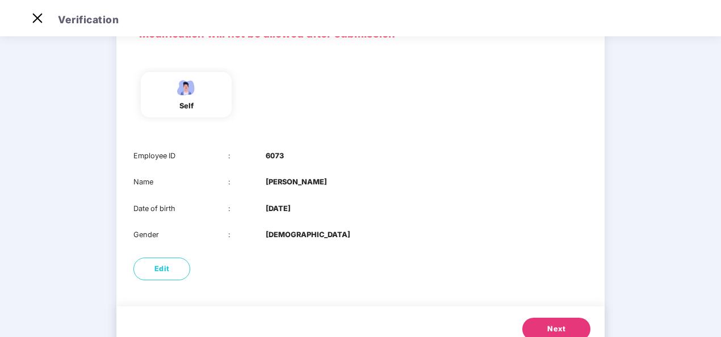
scroll to position [110, 0]
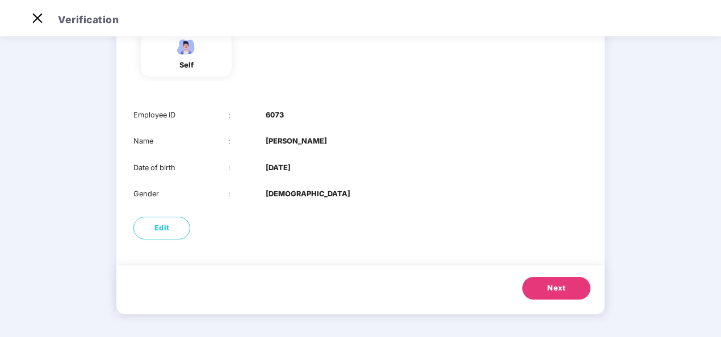
click at [246, 202] on div "Employee ID : 6073 Name : [PERSON_NAME] Date of birth : [DEMOGRAPHIC_DATA] Gend…" at bounding box center [360, 154] width 488 height 113
click at [262, 182] on div "Employee ID : 6073 Name : [PERSON_NAME] Date of birth : [DEMOGRAPHIC_DATA] Gend…" at bounding box center [360, 154] width 488 height 113
click at [262, 181] on div "Employee ID : 6073 Name : [PERSON_NAME] Date of birth : [DEMOGRAPHIC_DATA] Gend…" at bounding box center [360, 154] width 488 height 113
click at [285, 159] on div "Employee ID : 6073 Name : [PERSON_NAME] Date of birth : [DEMOGRAPHIC_DATA] Gend…" at bounding box center [360, 154] width 488 height 113
click at [403, 94] on div "self" at bounding box center [360, 56] width 488 height 83
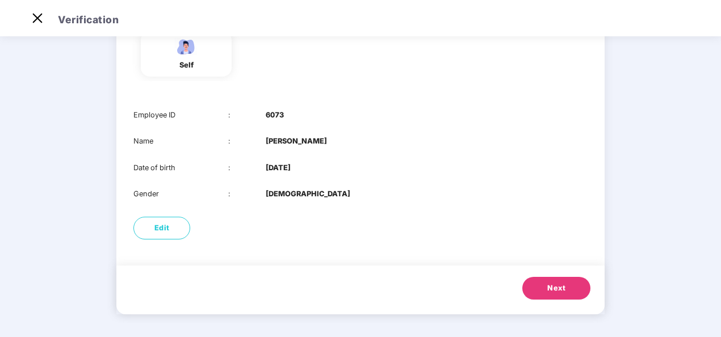
click at [403, 94] on div "self" at bounding box center [360, 56] width 488 height 83
click at [393, 103] on div "Employee ID : 6073 Name : [PERSON_NAME] Date of birth : [DEMOGRAPHIC_DATA] Gend…" at bounding box center [360, 154] width 488 height 113
click at [148, 231] on button "Edit" at bounding box center [161, 228] width 57 height 23
select select "****"
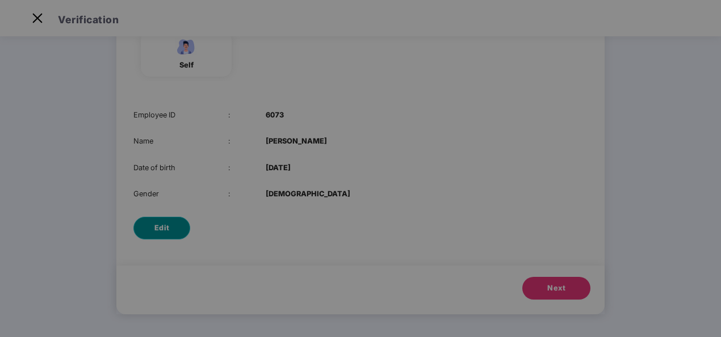
scroll to position [0, 0]
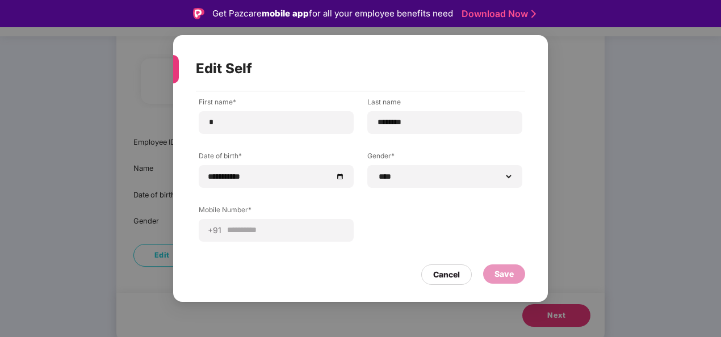
click at [175, 75] on div at bounding box center [172, 69] width 11 height 28
drag, startPoint x: 173, startPoint y: 98, endPoint x: 175, endPoint y: 117, distance: 19.4
click at [173, 98] on div "**********" at bounding box center [360, 190] width 375 height 199
click at [175, 122] on div "**********" at bounding box center [360, 190] width 375 height 199
click at [465, 50] on div "Edit Self" at bounding box center [347, 69] width 302 height 44
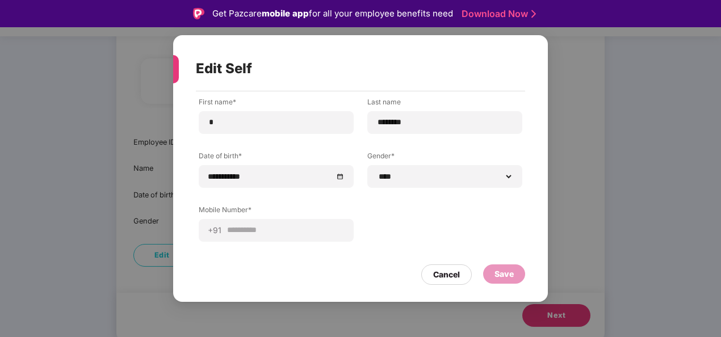
click at [391, 196] on div "**********" at bounding box center [361, 178] width 324 height 162
click at [399, 275] on div "Cancel Save" at bounding box center [360, 272] width 329 height 26
drag, startPoint x: 352, startPoint y: 262, endPoint x: 399, endPoint y: 240, distance: 52.1
click at [352, 262] on div "Cancel Save" at bounding box center [360, 272] width 329 height 26
drag, startPoint x: 399, startPoint y: 240, endPoint x: 317, endPoint y: 228, distance: 83.2
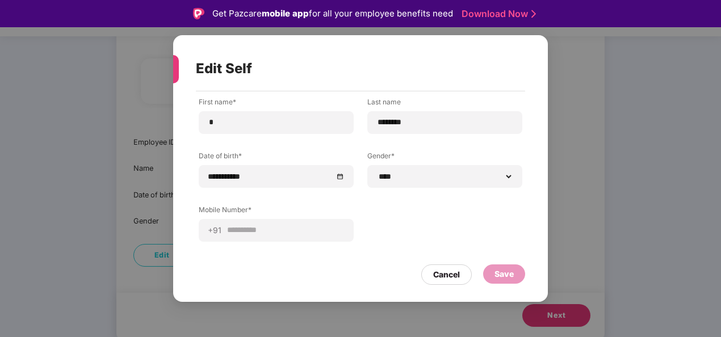
click at [400, 240] on div "**********" at bounding box center [361, 178] width 324 height 162
click at [397, 217] on div "**********" at bounding box center [361, 178] width 324 height 162
drag, startPoint x: 175, startPoint y: 73, endPoint x: 174, endPoint y: 91, distance: 17.6
click at [174, 91] on div "**********" at bounding box center [360, 168] width 375 height 267
drag, startPoint x: 174, startPoint y: 91, endPoint x: 179, endPoint y: 122, distance: 31.6
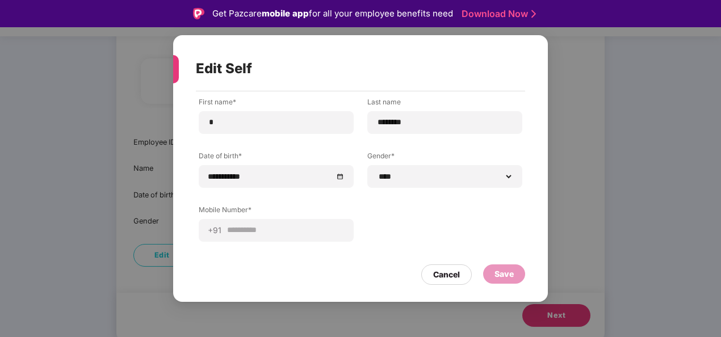
click at [179, 122] on div "**********" at bounding box center [360, 190] width 375 height 199
click at [183, 154] on div "**********" at bounding box center [360, 190] width 375 height 199
click at [453, 276] on div "Cancel" at bounding box center [446, 275] width 27 height 12
